Goal: Subscribe to service/newsletter

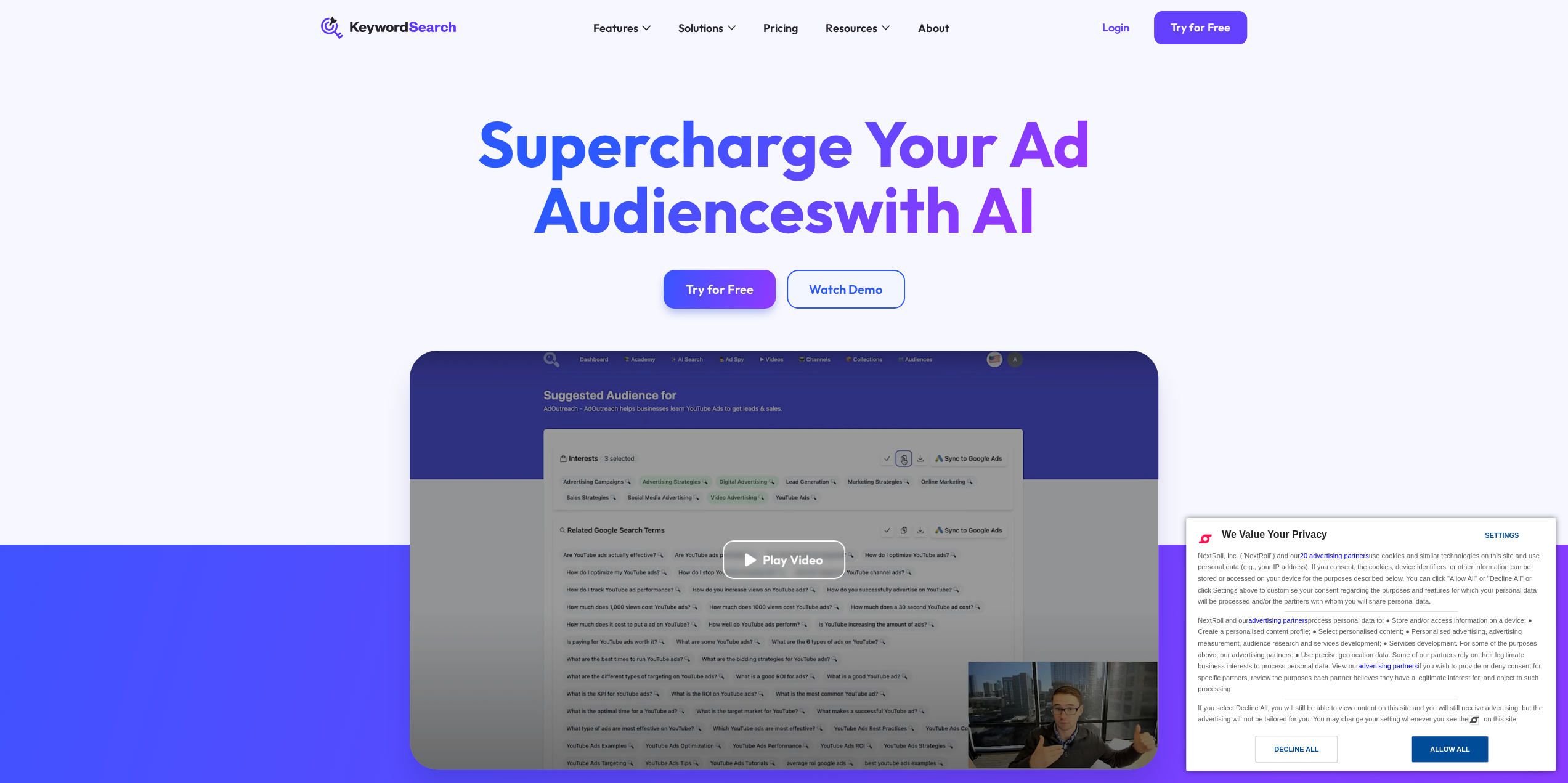
click at [1445, 748] on div "Allow All" at bounding box center [1449, 749] width 40 height 14
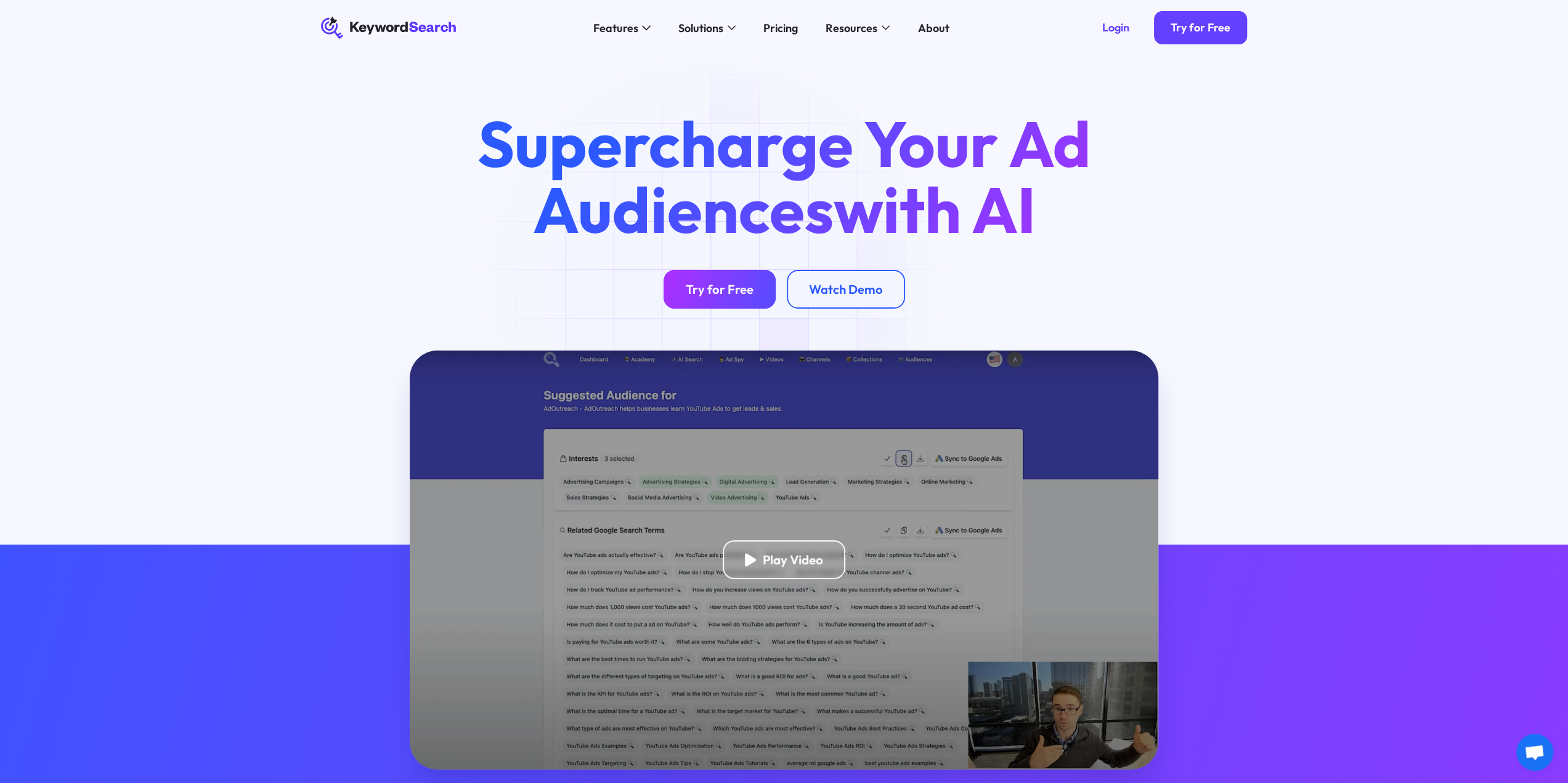
click at [717, 285] on div "Try for Free" at bounding box center [719, 289] width 68 height 15
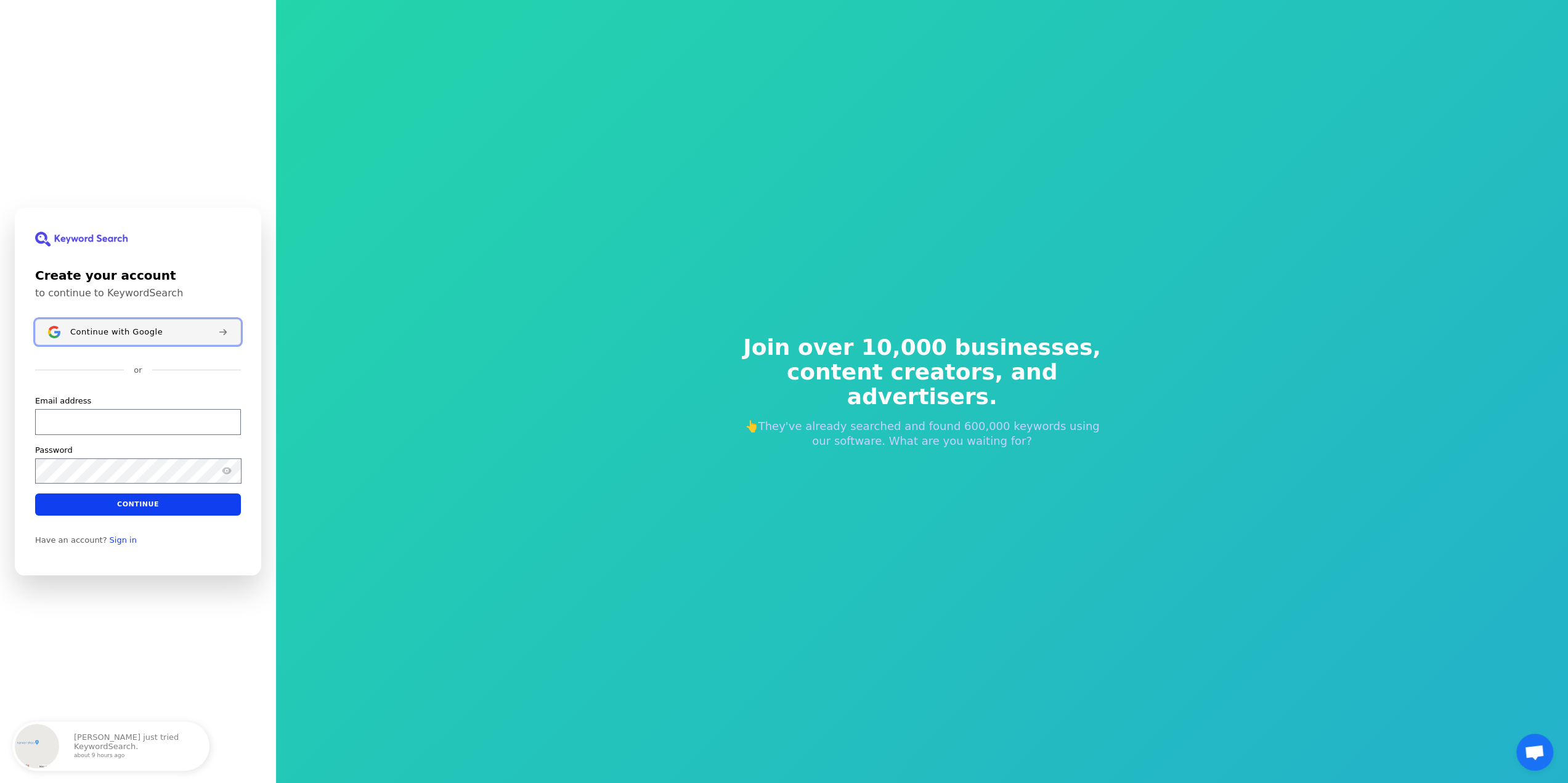
click at [114, 330] on span "Continue with Google" at bounding box center [116, 332] width 93 height 10
